Goal: Information Seeking & Learning: Check status

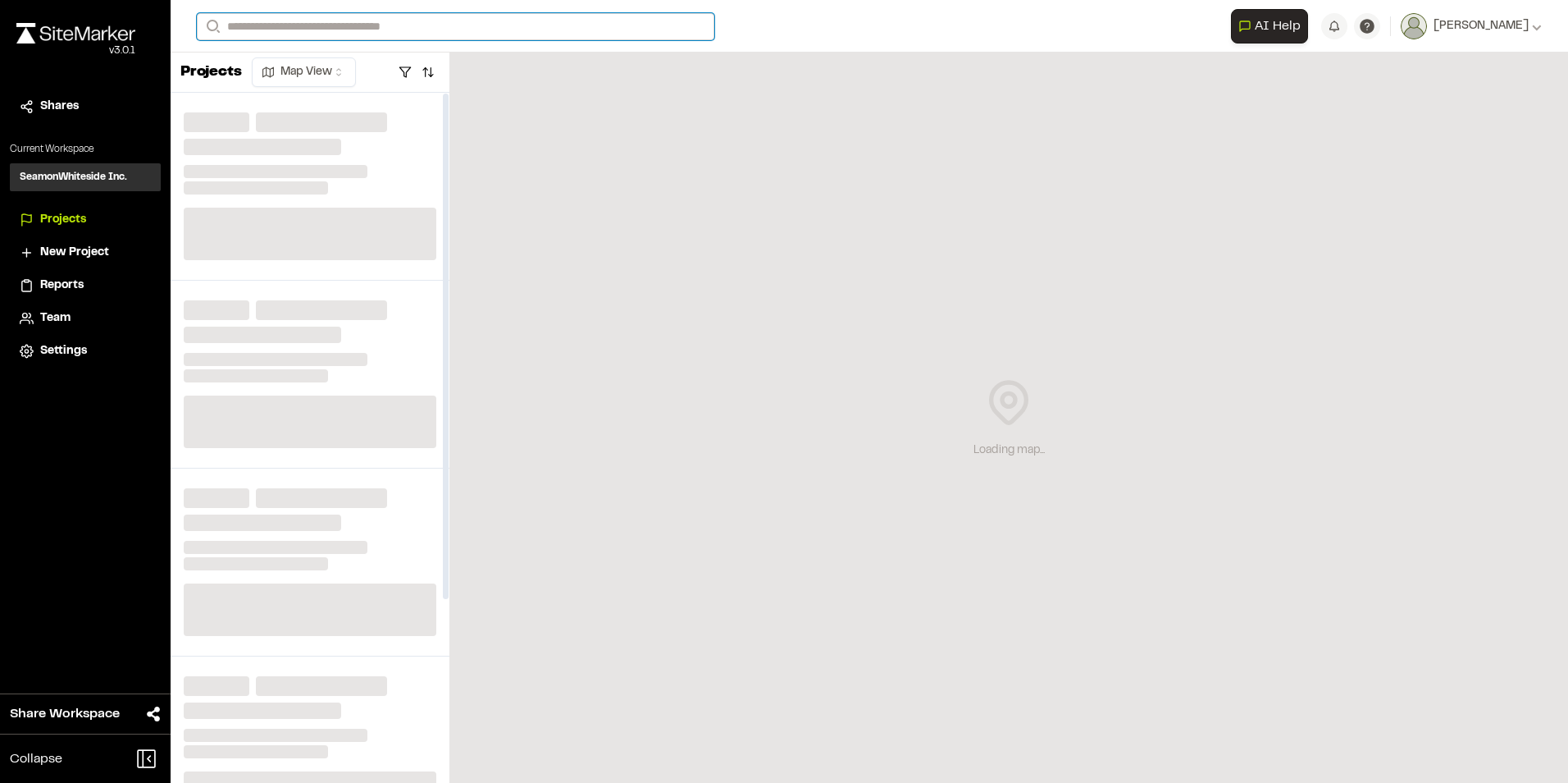
click at [340, 26] on input "Search" at bounding box center [456, 27] width 517 height 27
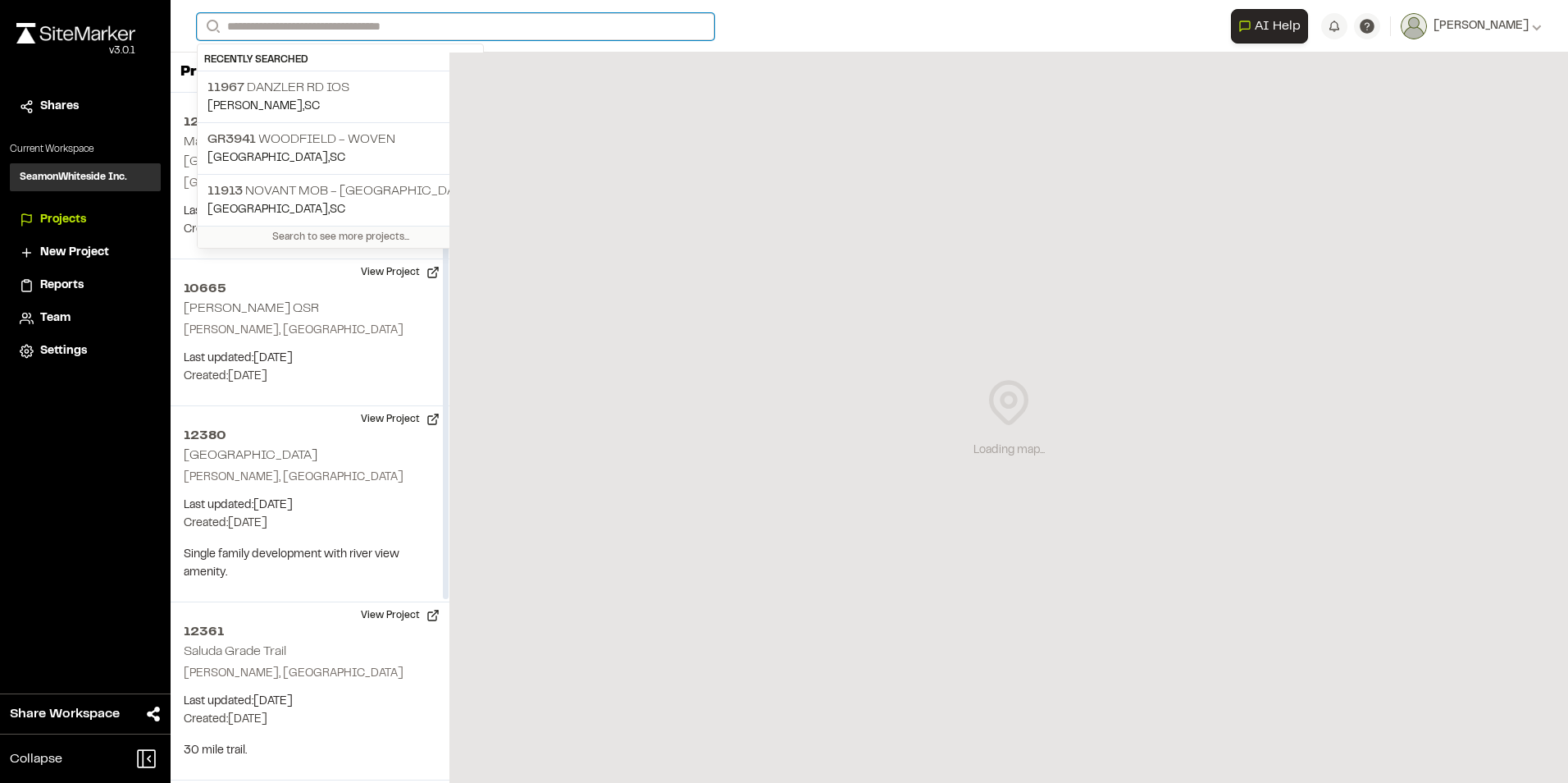
click at [331, 30] on input "Search" at bounding box center [456, 27] width 517 height 27
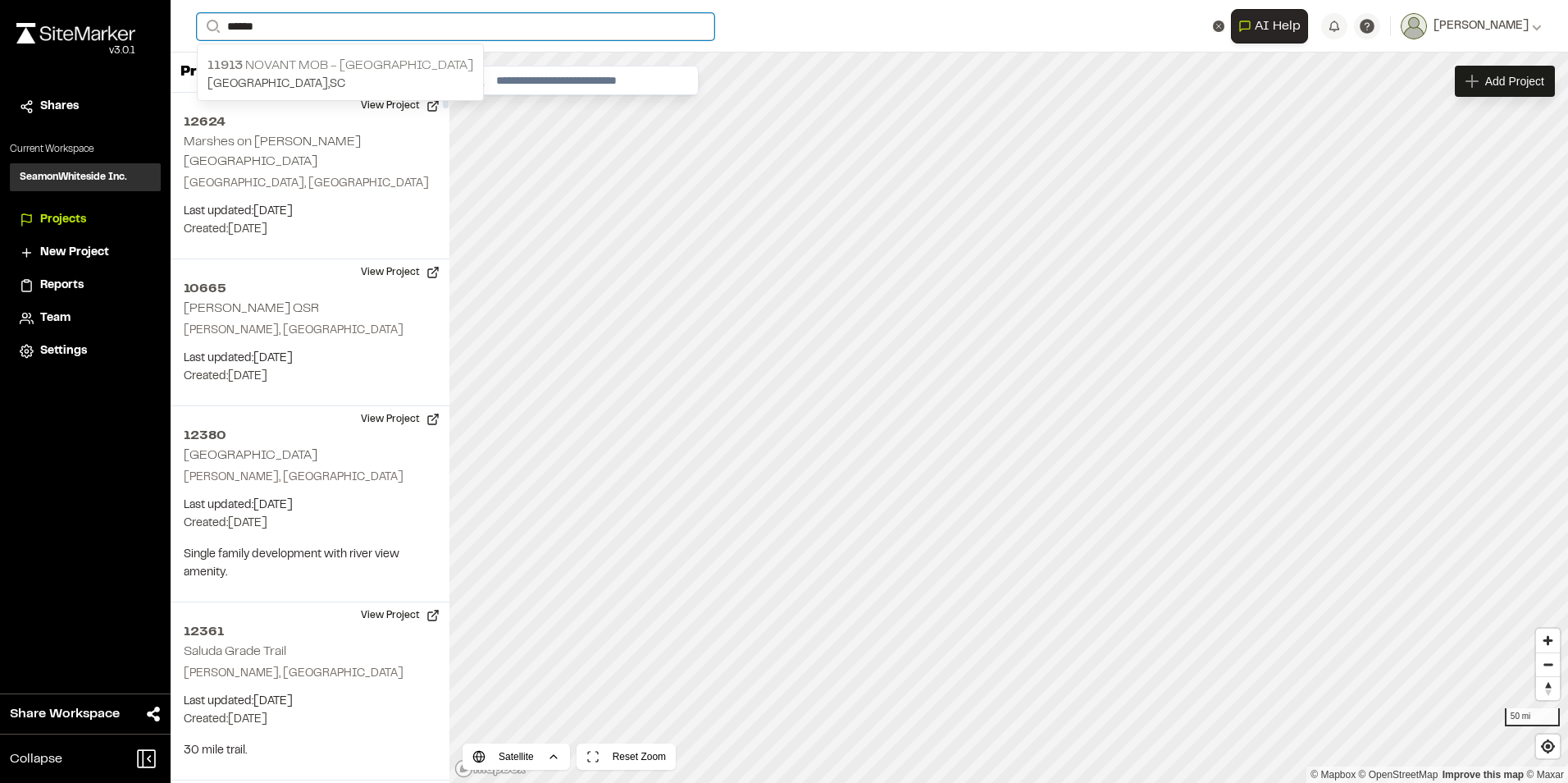
type input "******"
click at [257, 77] on p "Greenville , SC" at bounding box center [340, 84] width 265 height 18
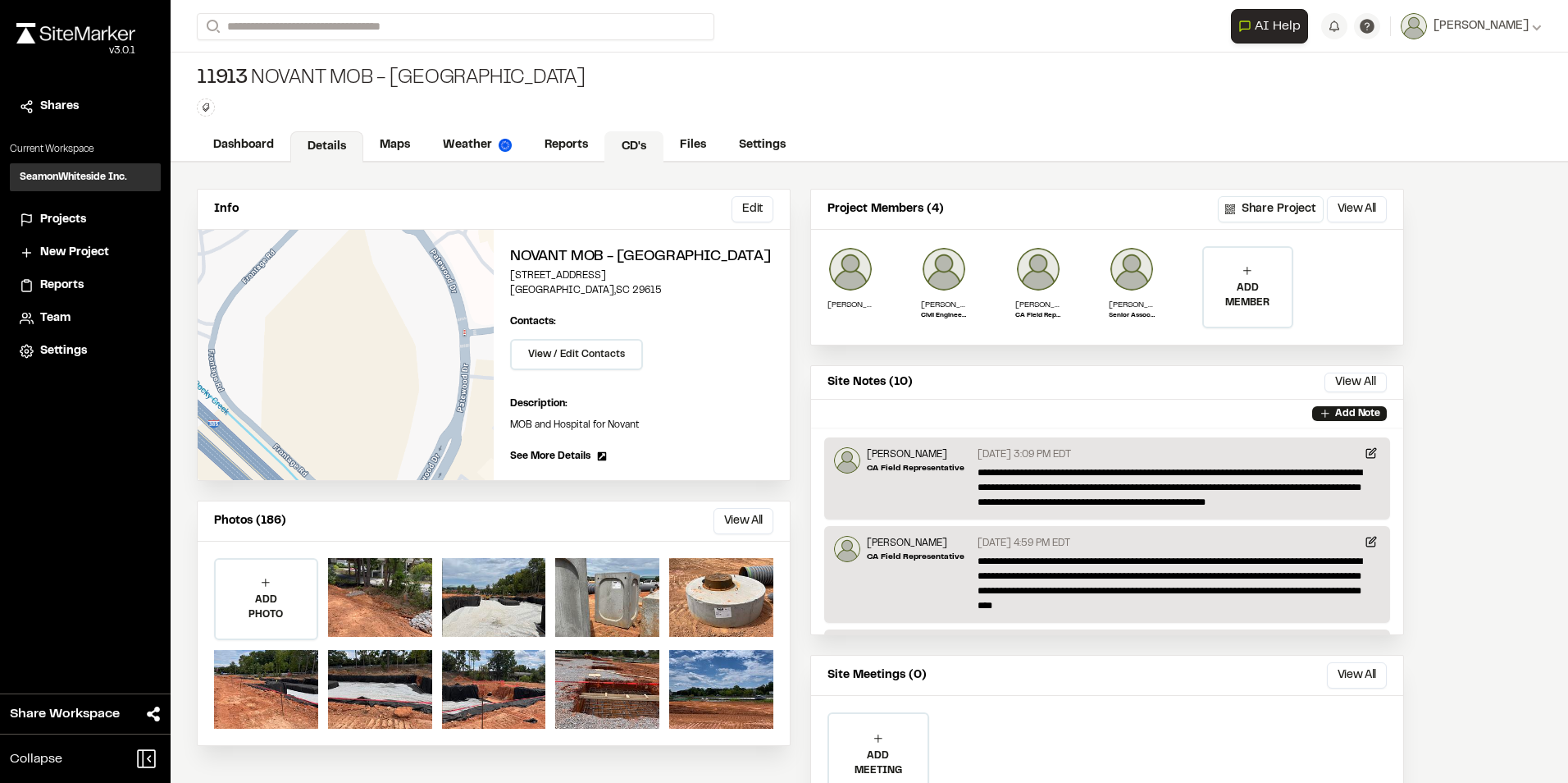
click at [607, 148] on link "CD's" at bounding box center [634, 147] width 59 height 31
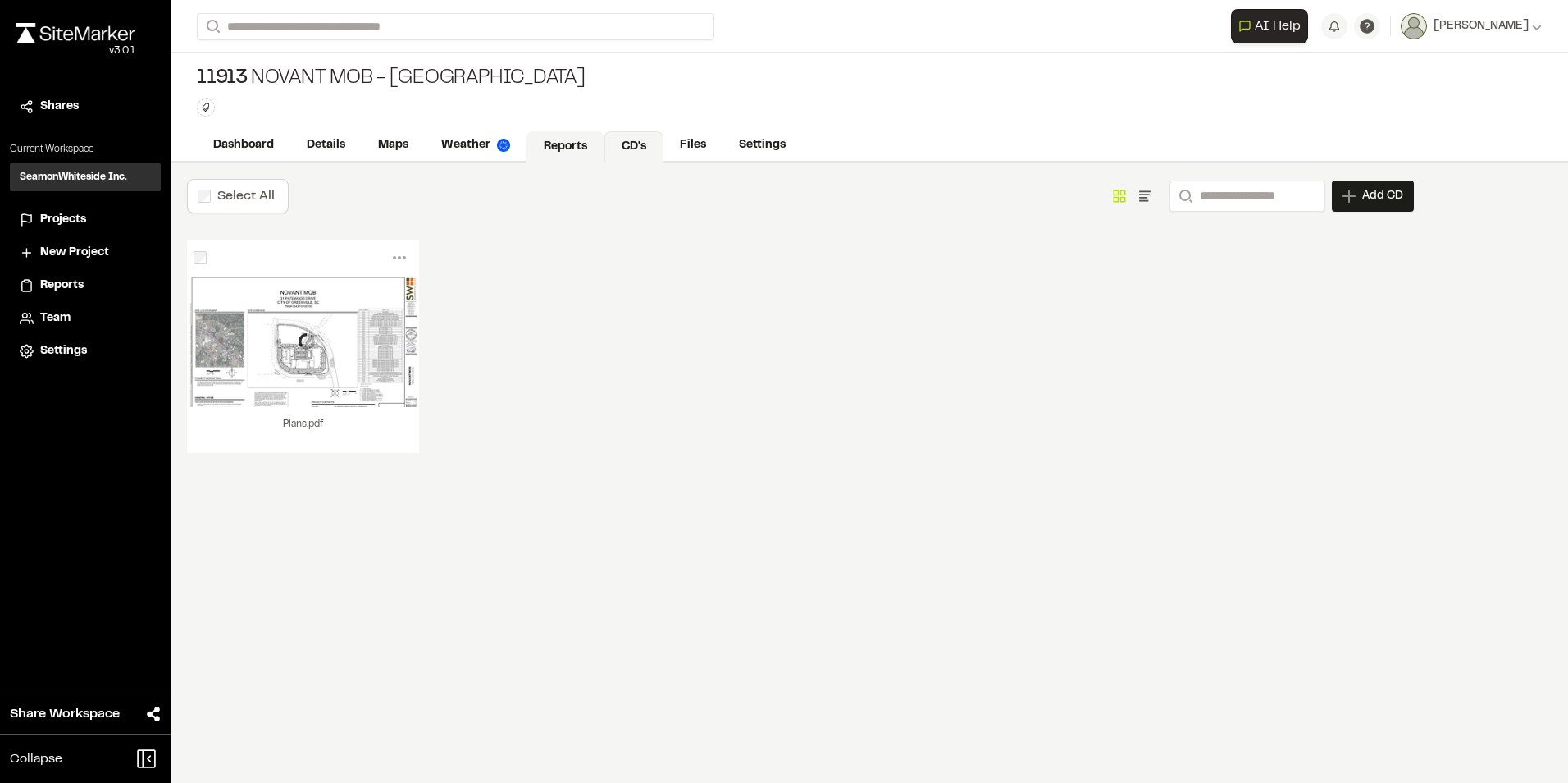
click at [580, 143] on link "Reports" at bounding box center [565, 147] width 78 height 31
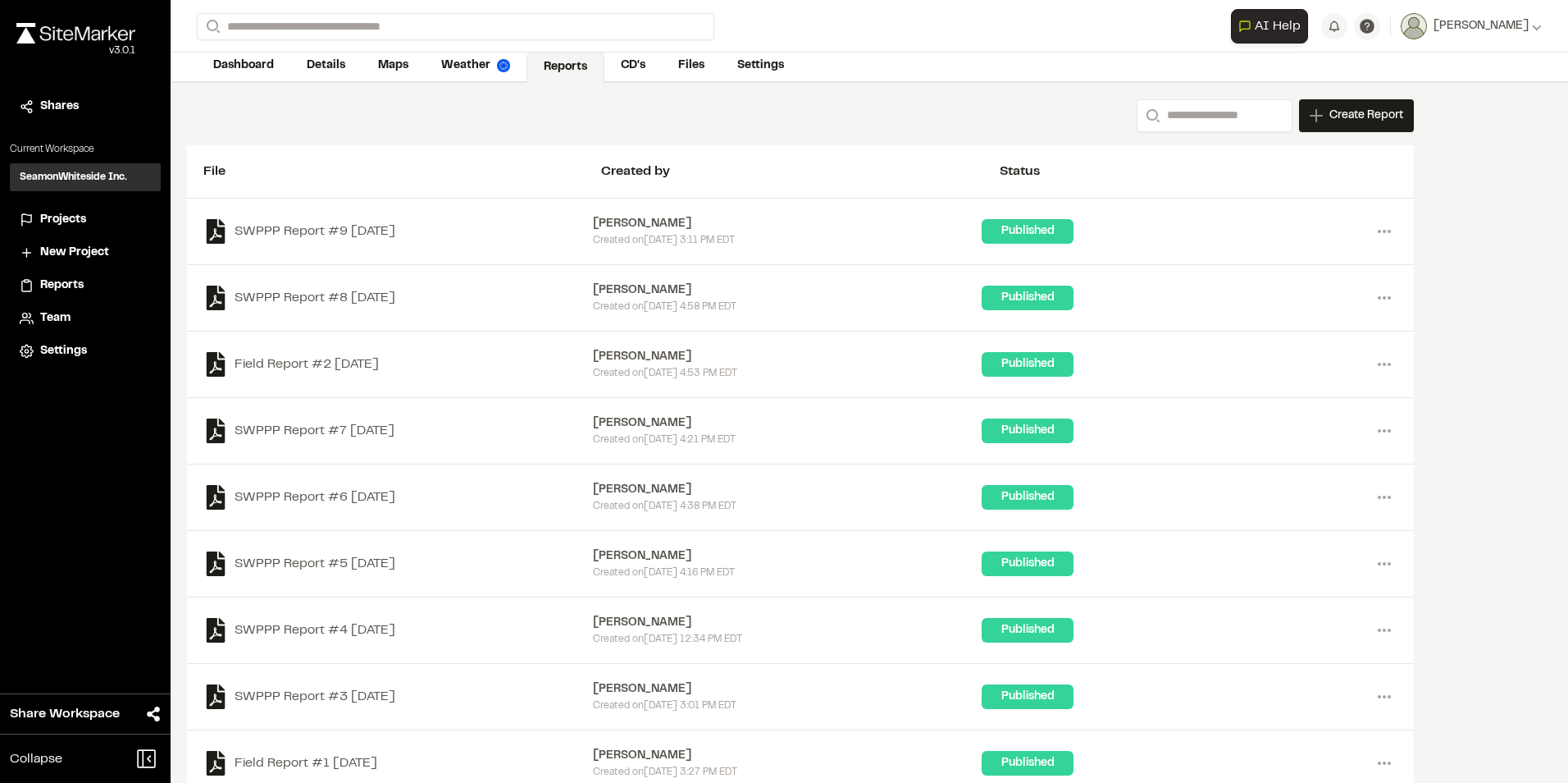
scroll to position [243, 0]
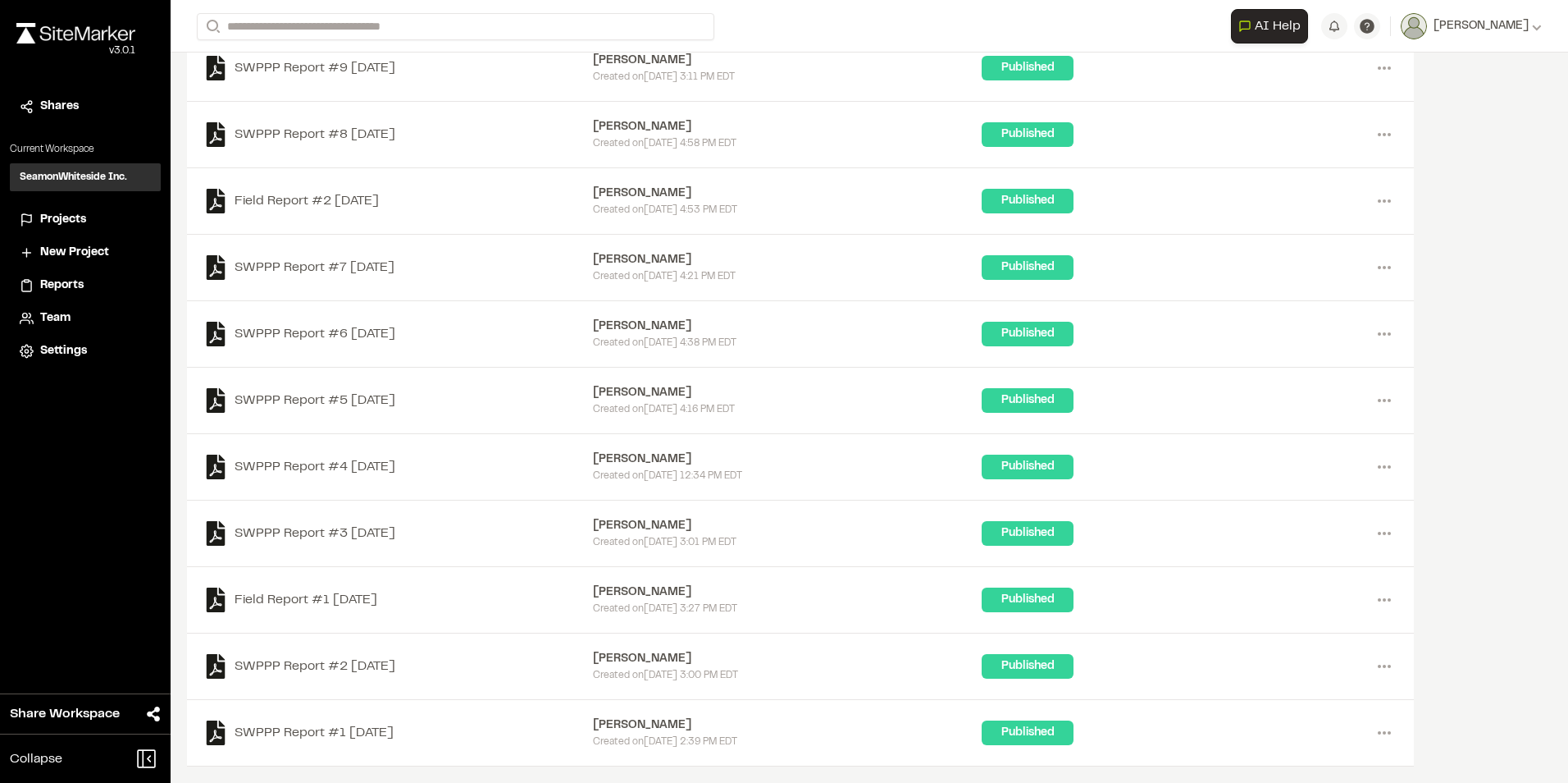
click at [1437, 386] on div "Search Create Report New Report | 11913 Novant MOB - Patewood What type of Repo…" at bounding box center [869, 311] width 1397 height 783
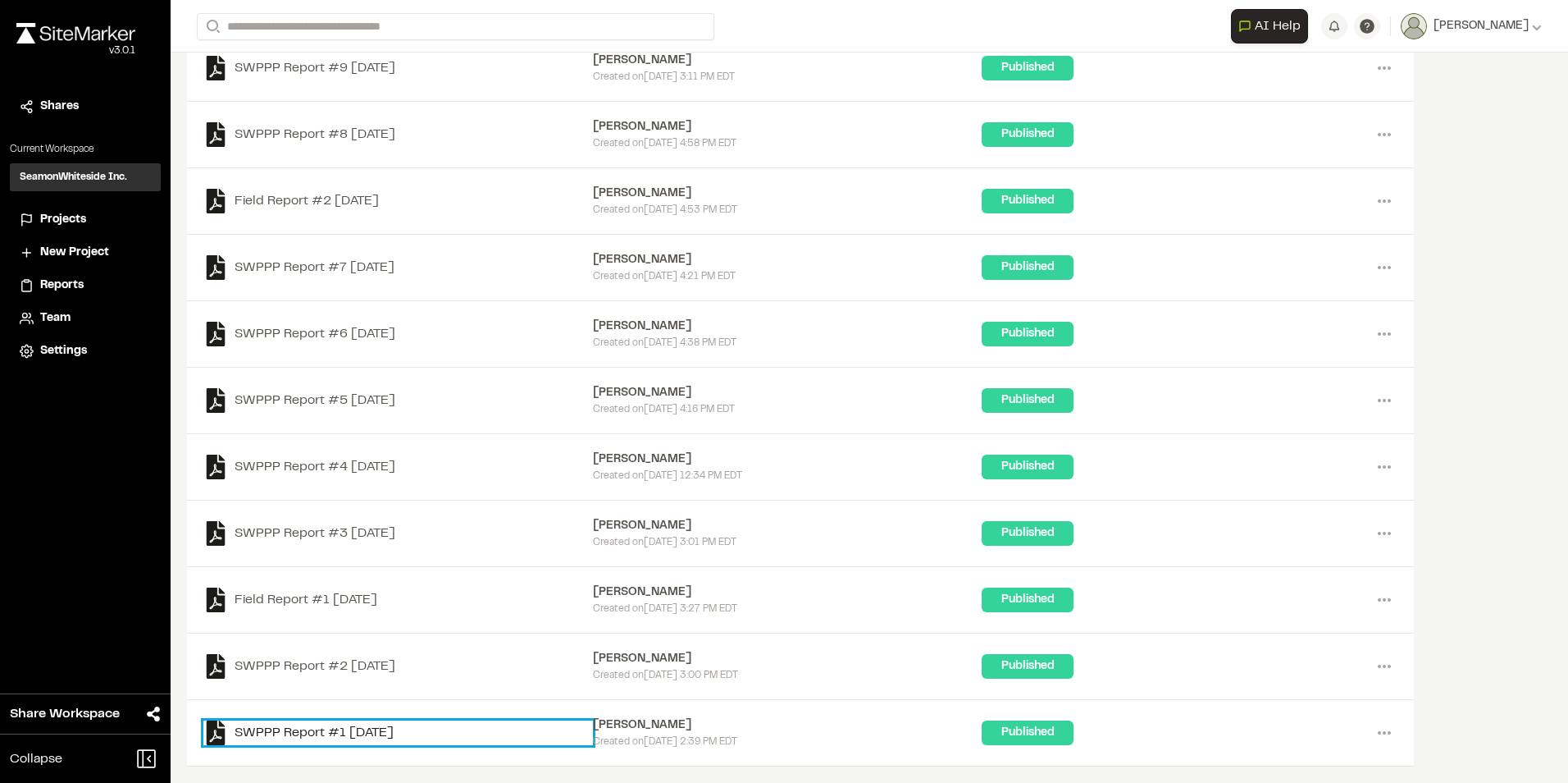
click at [360, 728] on link "SWPPP Report #1 2025-07-09" at bounding box center [398, 732] width 389 height 24
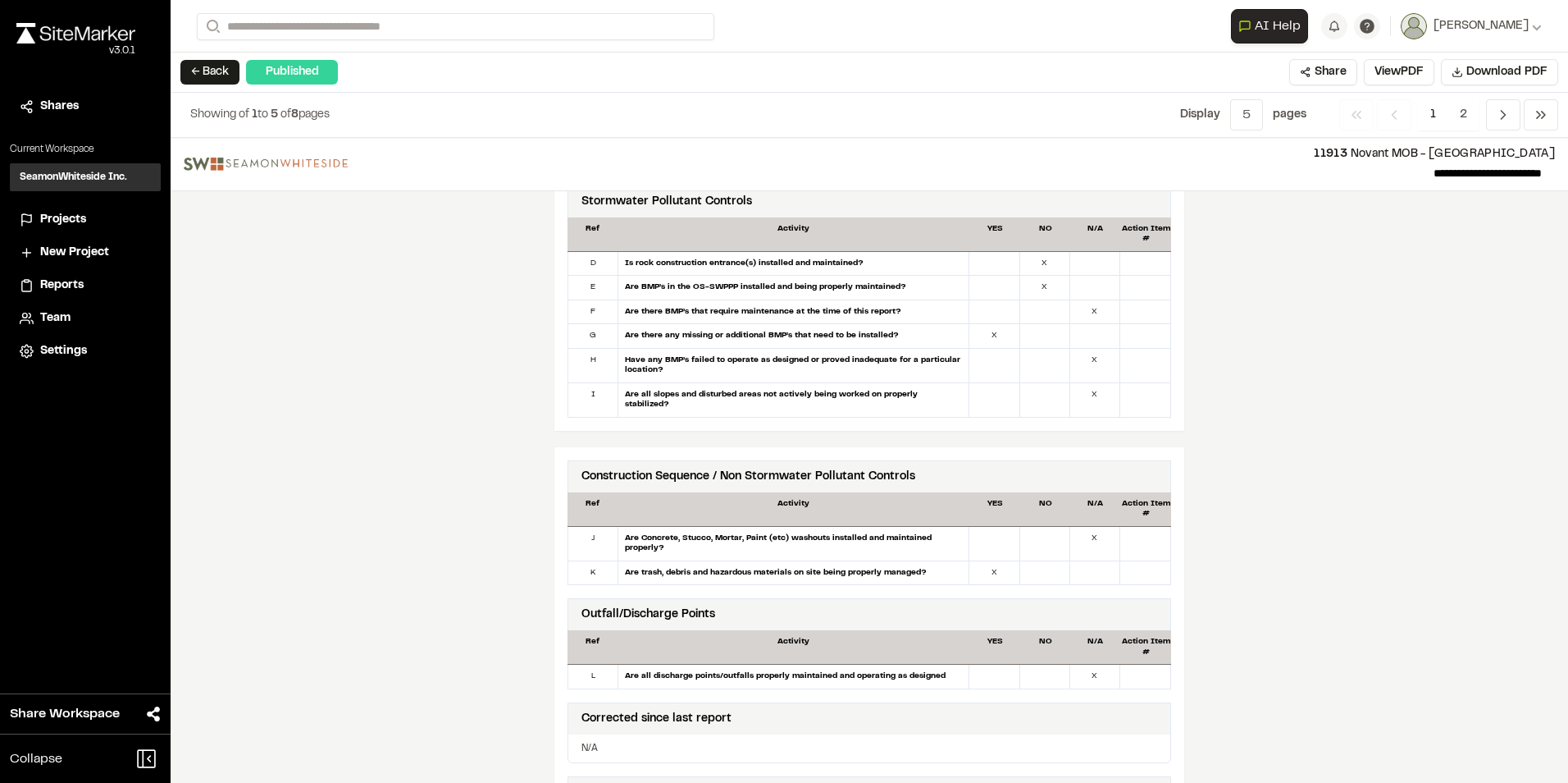
scroll to position [1066, 0]
click at [202, 63] on button "← Back" at bounding box center [210, 72] width 59 height 24
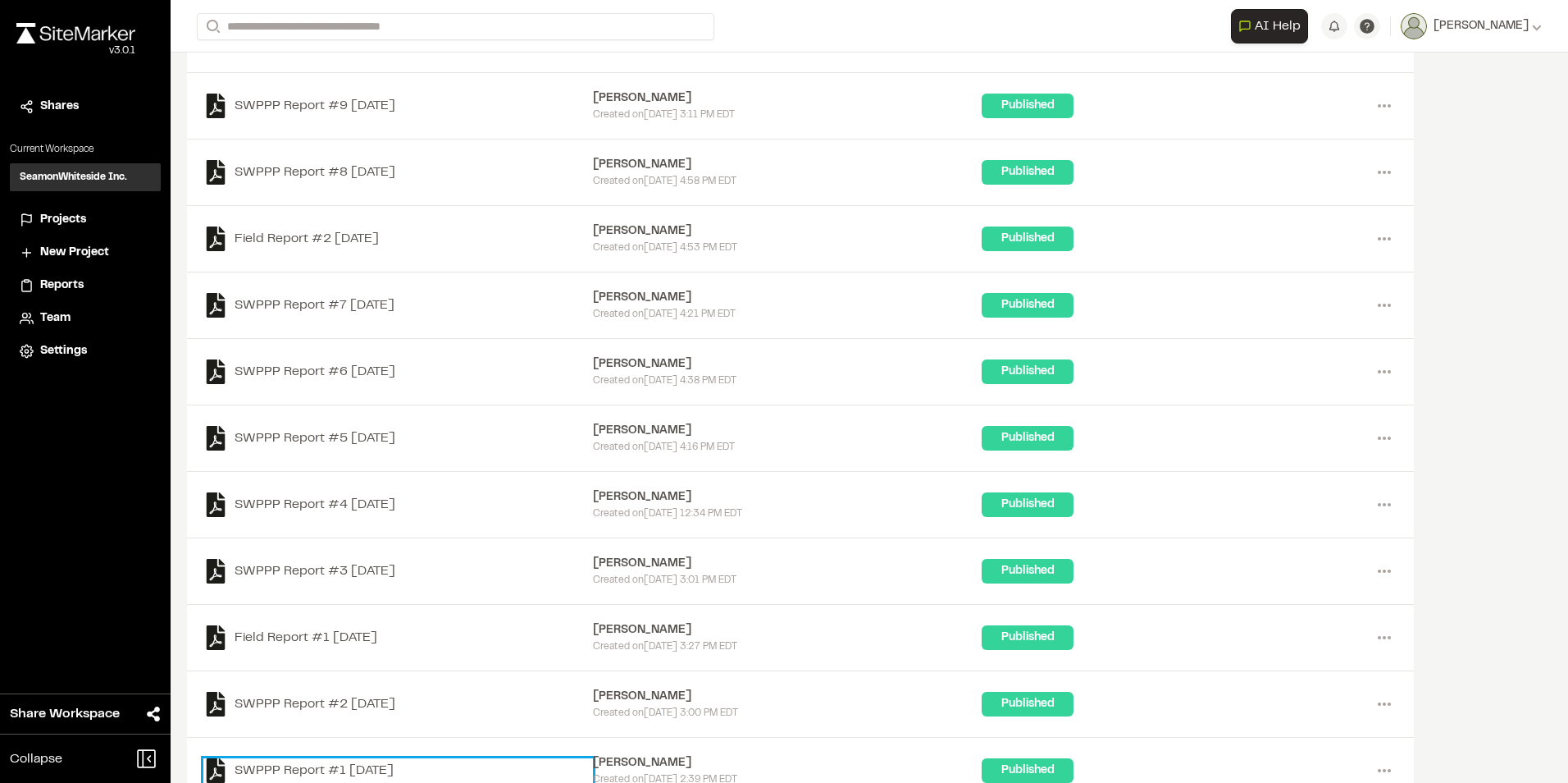
scroll to position [243, 0]
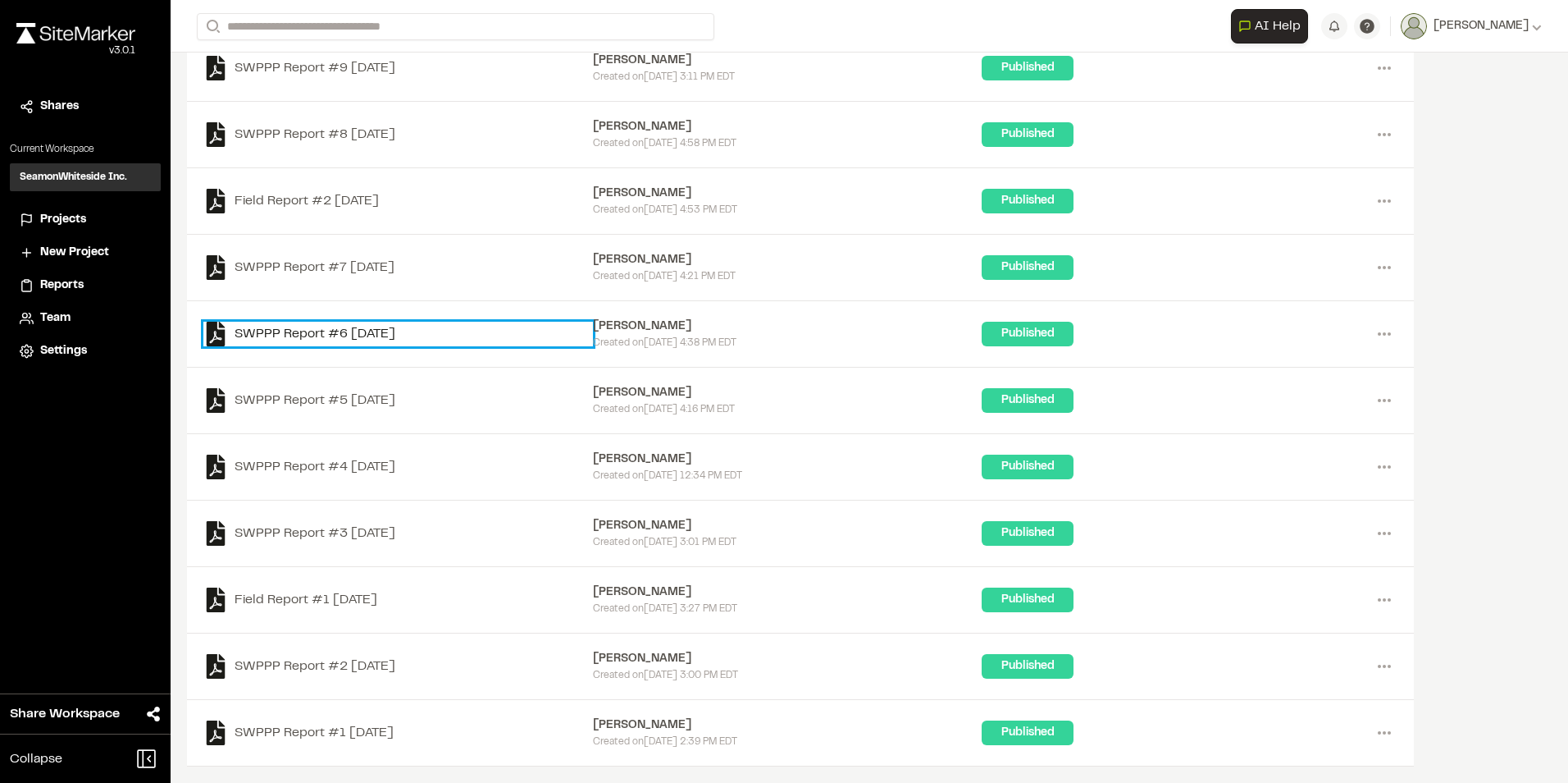
click at [407, 334] on link "SWPPP Report #6 2025-08-14" at bounding box center [398, 334] width 389 height 24
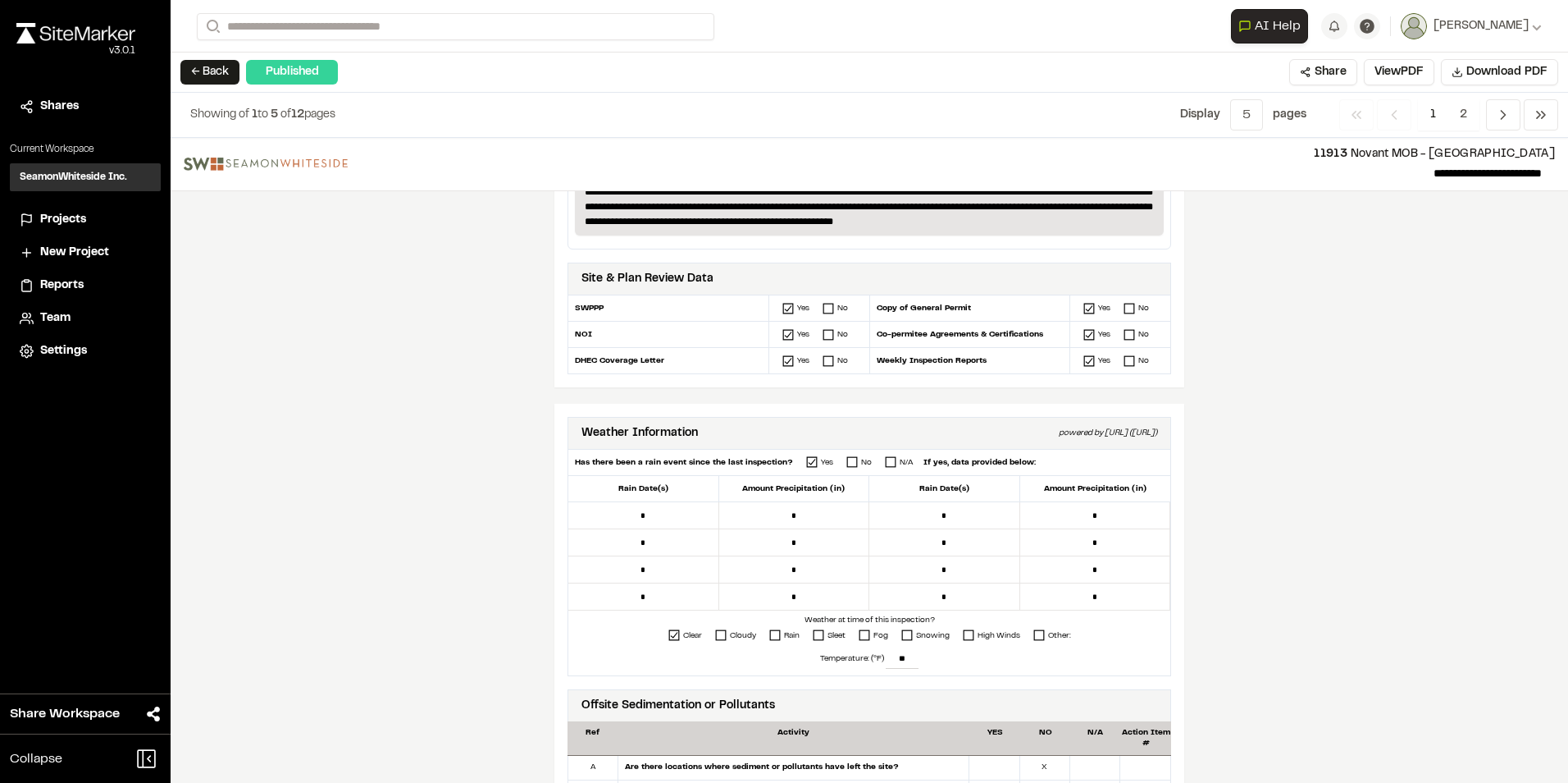
scroll to position [903, 0]
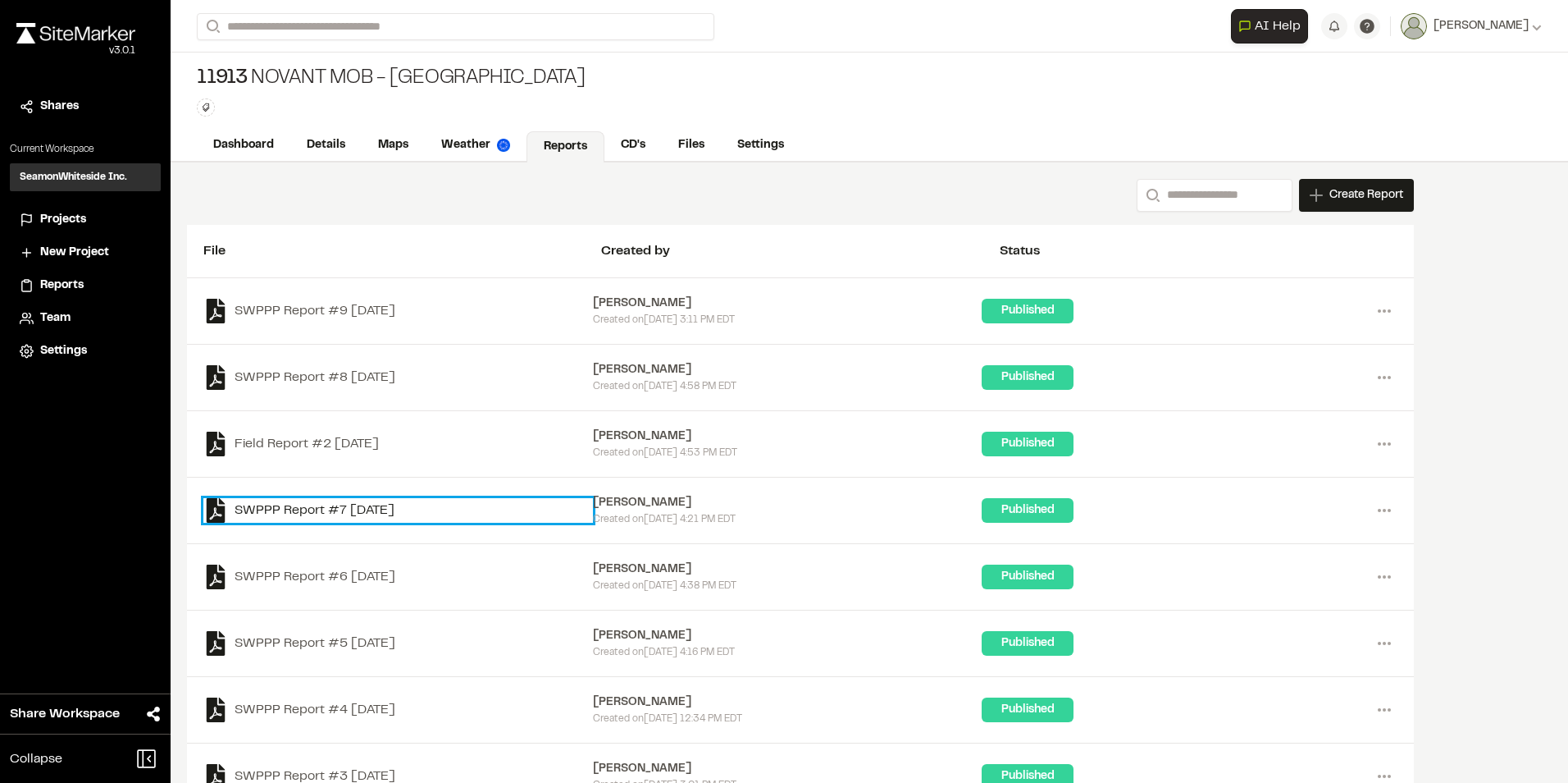
click at [343, 507] on link "SWPPP Report #7 2025-08-21" at bounding box center [398, 510] width 389 height 24
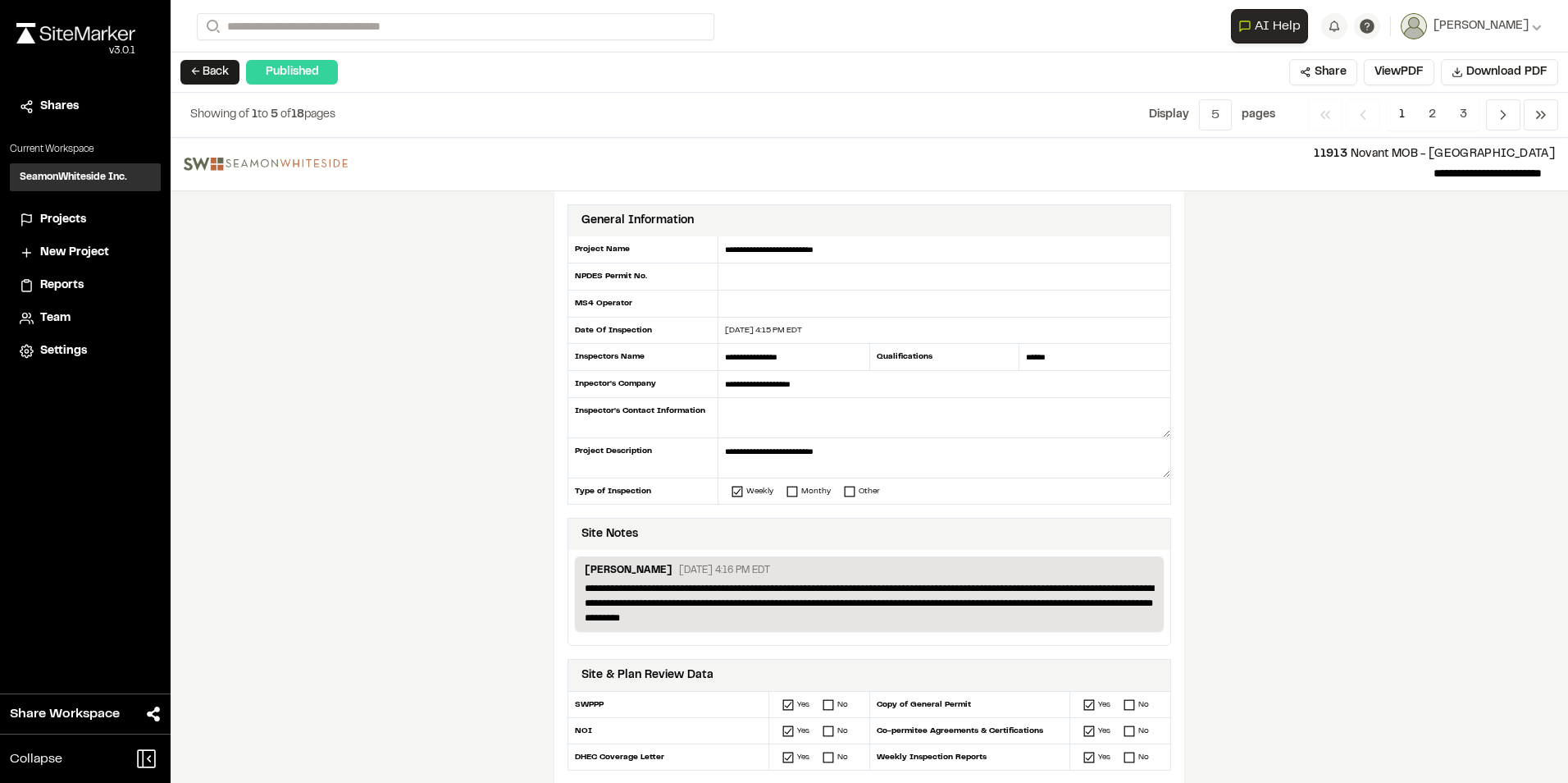
scroll to position [82, 0]
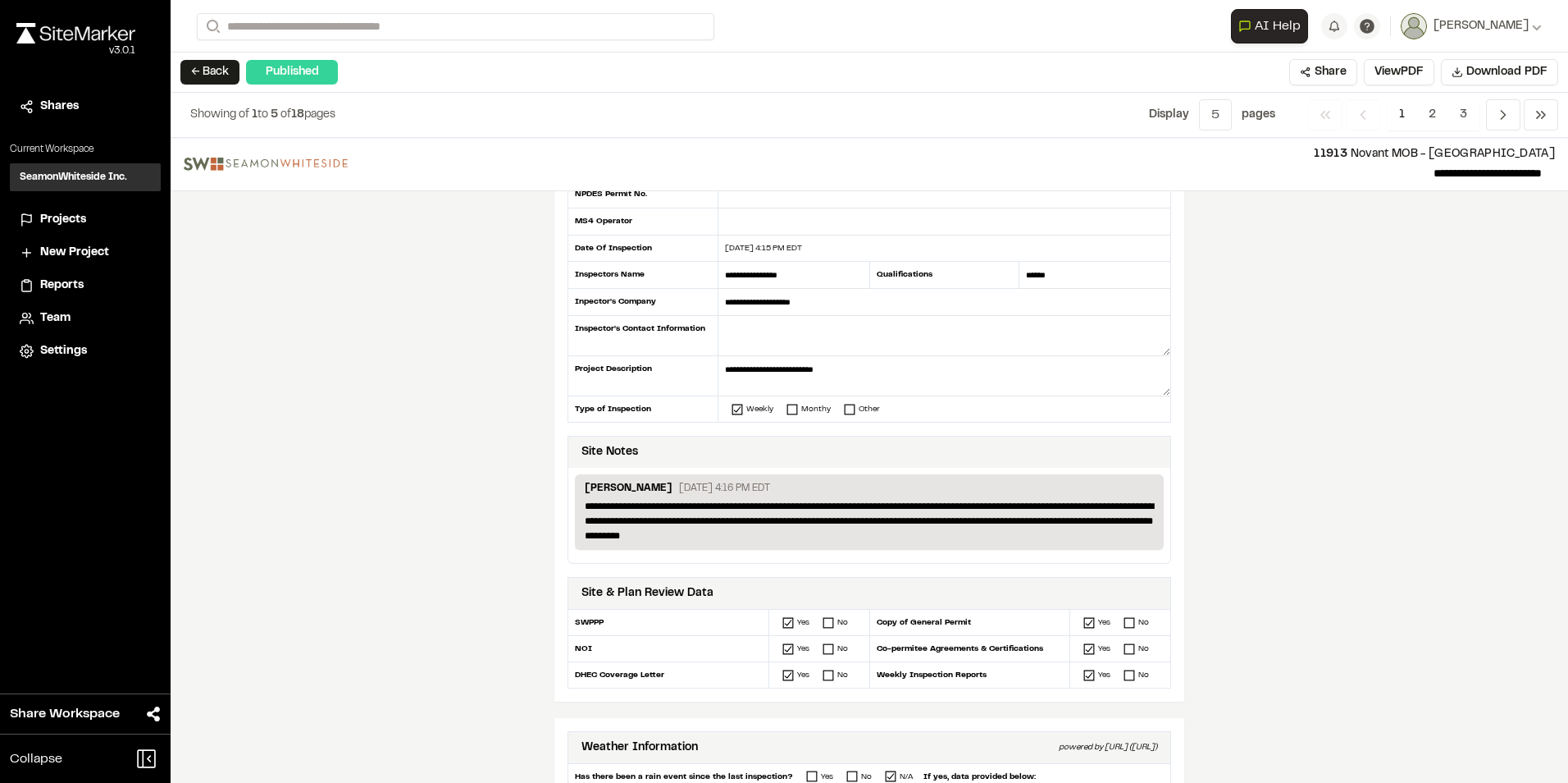
click at [308, 444] on div "**********" at bounding box center [869, 460] width 1397 height 645
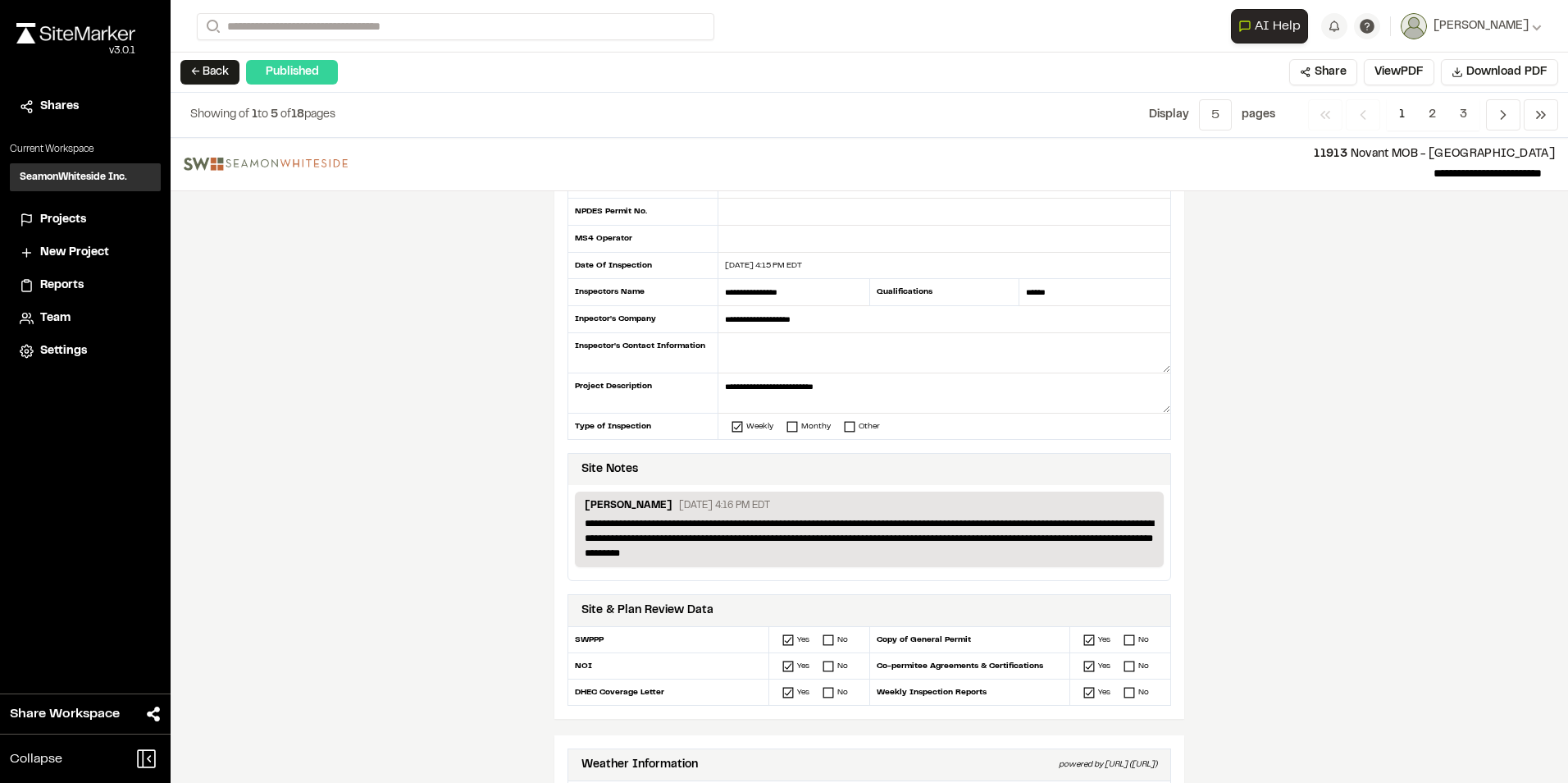
scroll to position [0, 0]
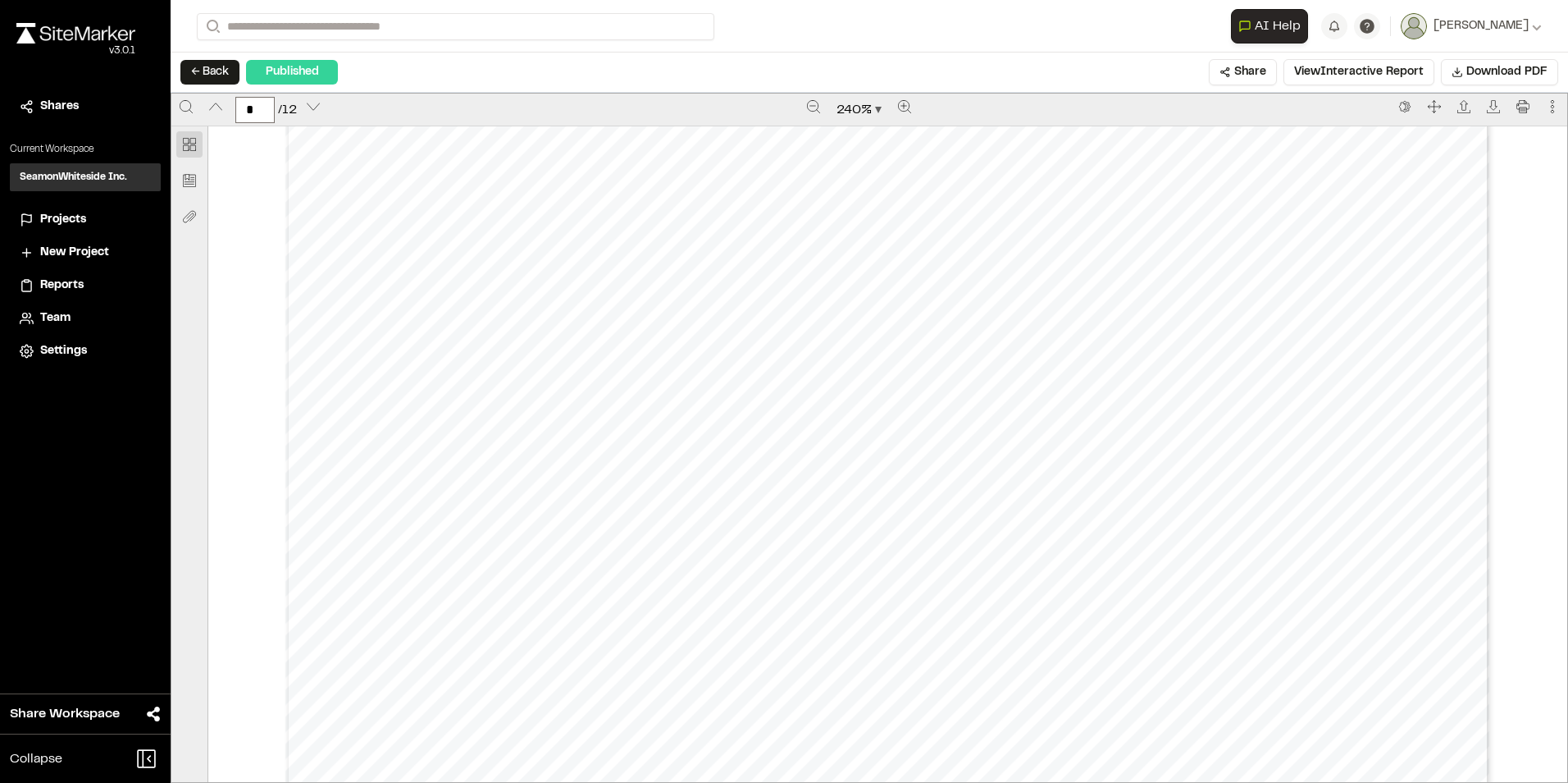
scroll to position [5416, 0]
type input "*"
